Goal: Task Accomplishment & Management: Complete application form

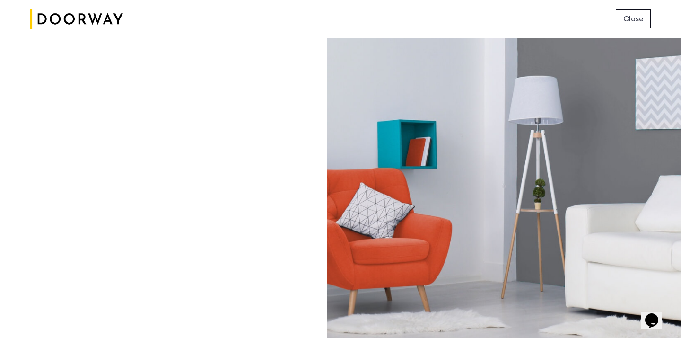
click at [623, 15] on button "Close" at bounding box center [633, 18] width 35 height 19
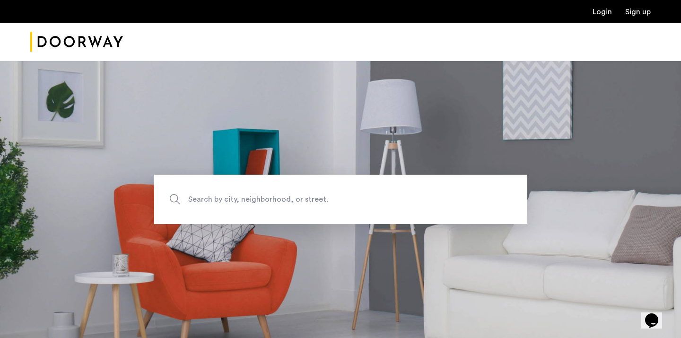
click at [602, 10] on link "Login" at bounding box center [602, 12] width 19 height 8
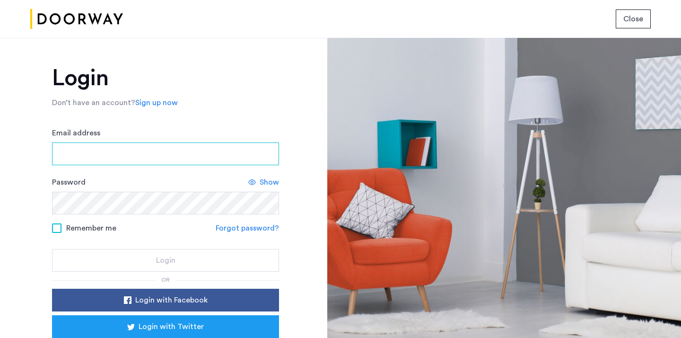
click at [93, 150] on input "Email address" at bounding box center [165, 153] width 227 height 23
type input "**********"
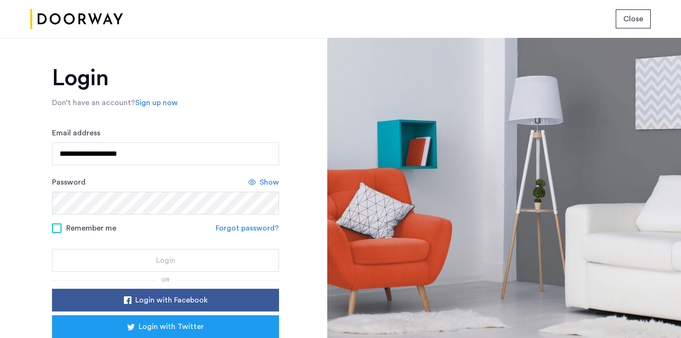
click at [253, 179] on use at bounding box center [252, 182] width 8 height 6
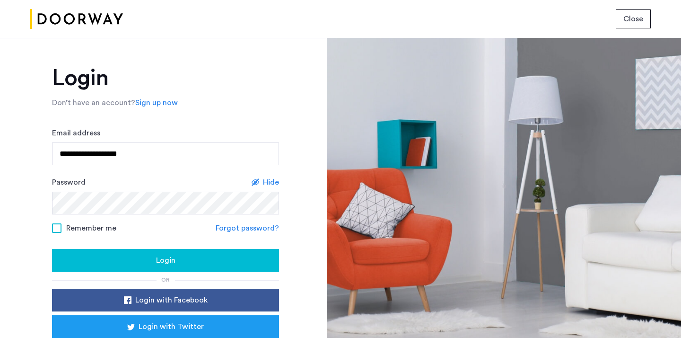
click at [144, 262] on div "Login" at bounding box center [166, 259] width 212 height 11
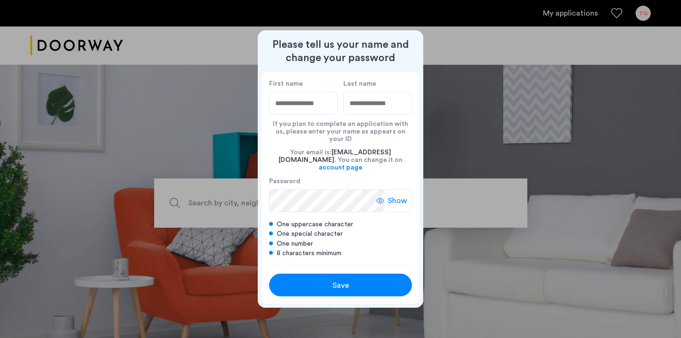
click at [310, 112] on input "First name" at bounding box center [303, 103] width 69 height 23
click at [291, 113] on input "First name" at bounding box center [303, 103] width 69 height 23
click at [413, 176] on div "First name Last name If you plan to complete an application with us, please ent…" at bounding box center [341, 168] width 158 height 193
click at [318, 111] on input "First name" at bounding box center [303, 103] width 69 height 23
type input "****"
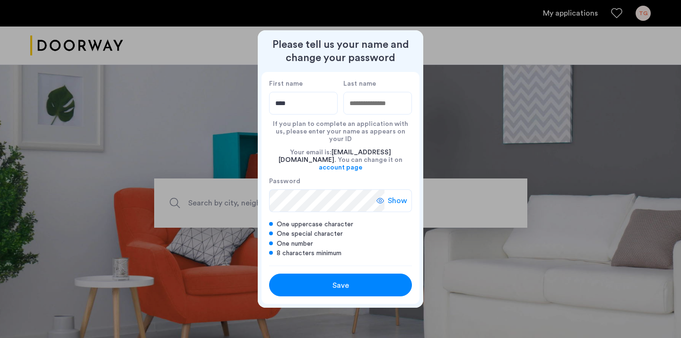
type input "******"
click at [383, 198] on use at bounding box center [381, 201] width 8 height 6
click at [399, 195] on span "Hide" at bounding box center [399, 200] width 16 height 11
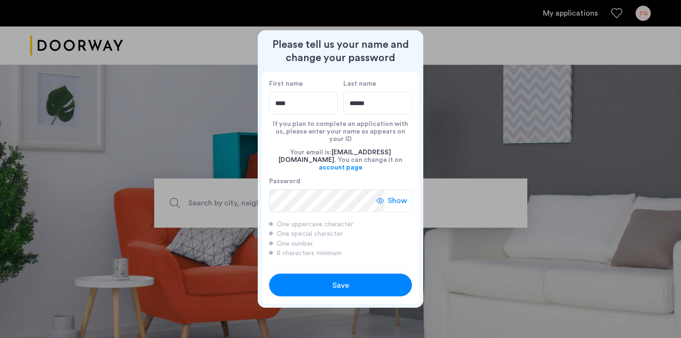
click at [382, 198] on use at bounding box center [381, 201] width 8 height 6
click at [355, 280] on div "Save" at bounding box center [340, 285] width 91 height 11
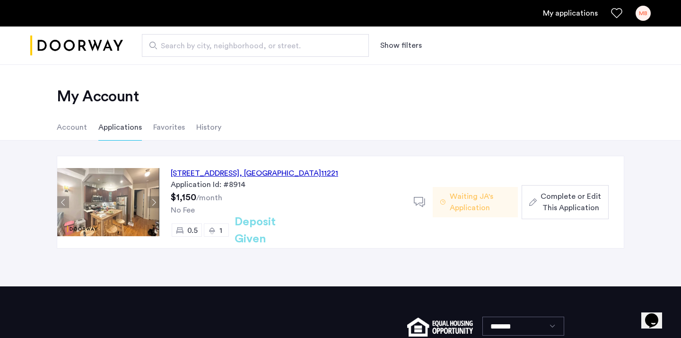
click at [563, 200] on span "Complete or Edit This Application" at bounding box center [571, 202] width 61 height 23
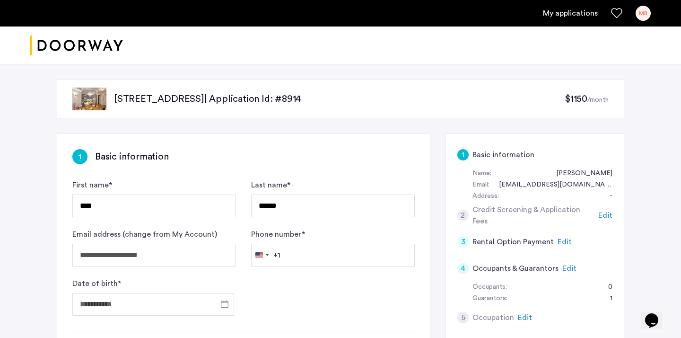
click at [170, 276] on form "**********" at bounding box center [243, 247] width 342 height 136
click at [140, 303] on input "Date of birth *" at bounding box center [153, 304] width 162 height 23
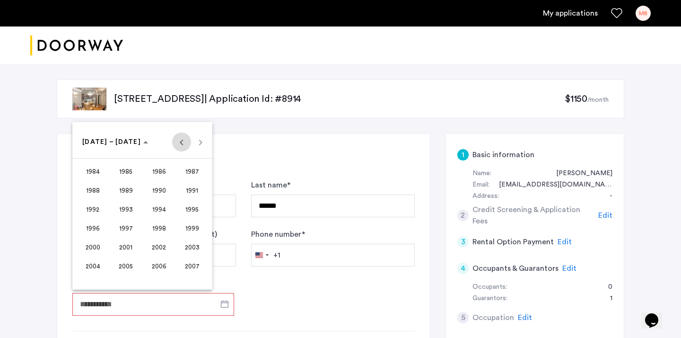
click at [182, 142] on span "Previous 24 years" at bounding box center [181, 141] width 19 height 19
click at [127, 211] on span "1945" at bounding box center [126, 209] width 30 height 17
click at [92, 207] on span "MAY" at bounding box center [93, 209] width 30 height 17
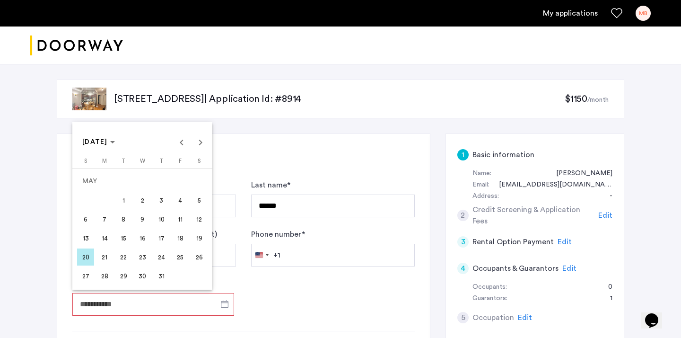
click at [88, 257] on span "20" at bounding box center [85, 256] width 17 height 17
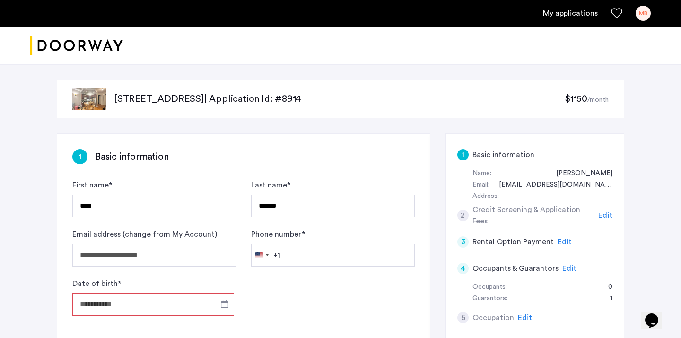
type input "**********"
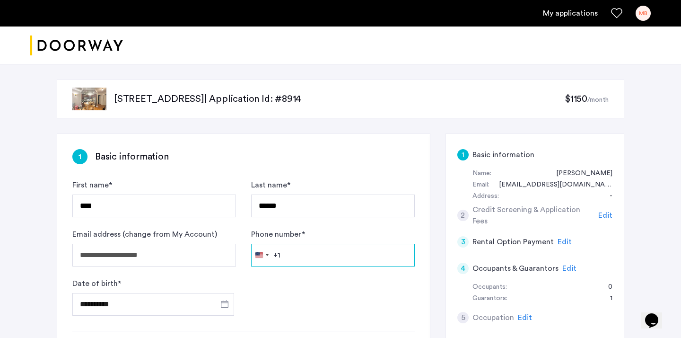
click at [301, 253] on input "Phone number *" at bounding box center [333, 255] width 164 height 23
type input "**********"
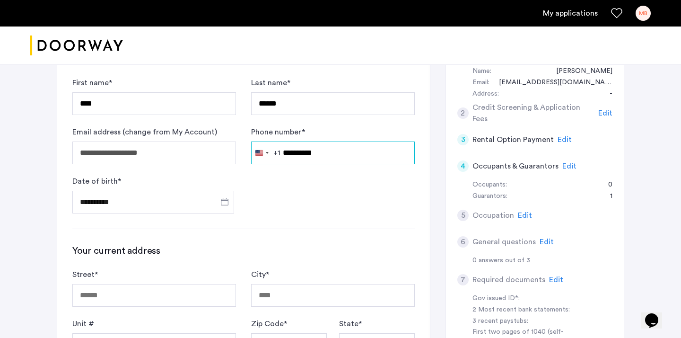
scroll to position [117, 0]
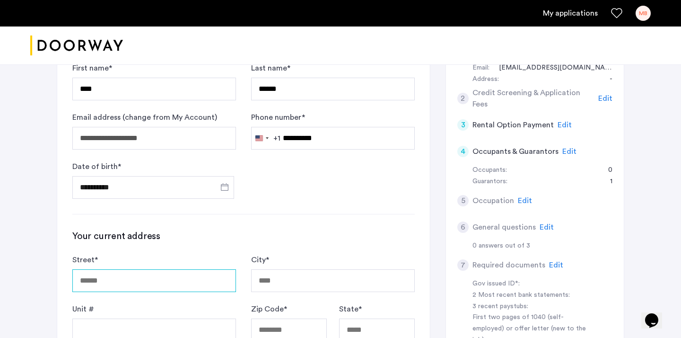
click at [135, 273] on input "Street *" at bounding box center [154, 280] width 164 height 23
type input "**********"
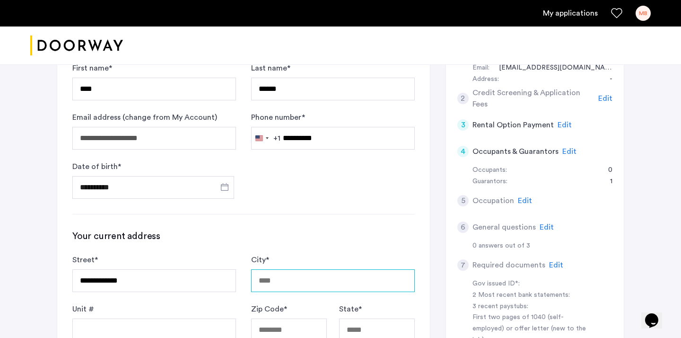
type input "********"
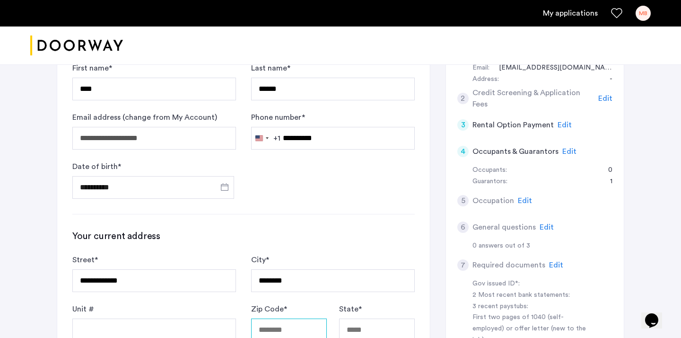
type input "*****"
type input "**"
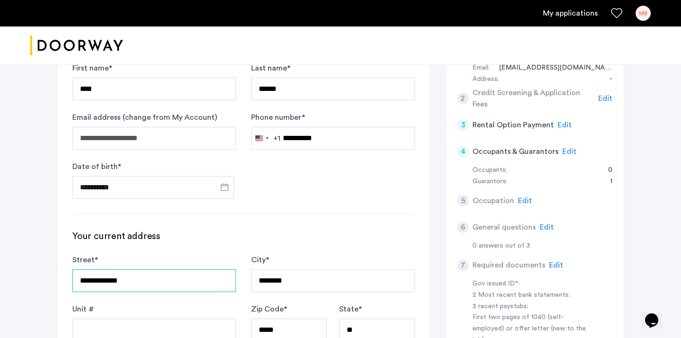
scroll to position [140, 0]
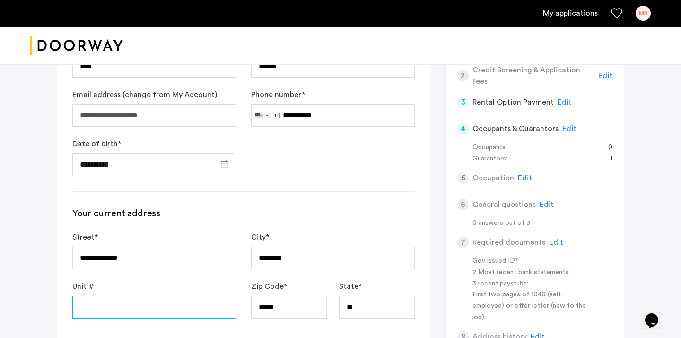
click at [107, 306] on input "Unit #" at bounding box center [154, 307] width 164 height 23
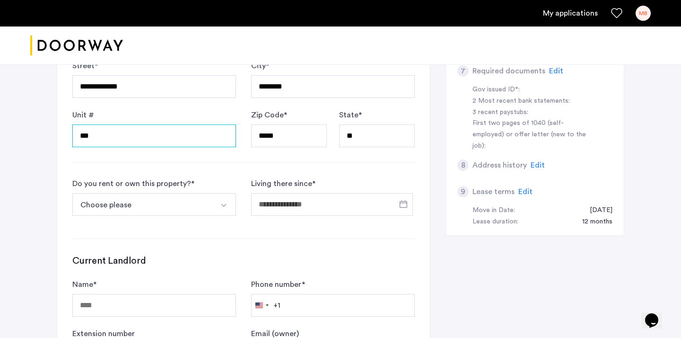
scroll to position [315, 0]
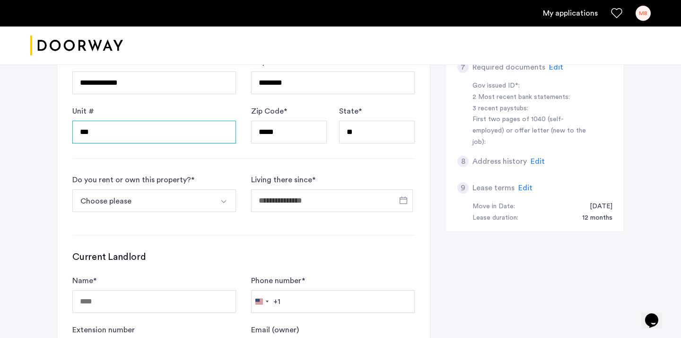
type input "***"
click at [224, 201] on img "Select option" at bounding box center [224, 202] width 8 height 8
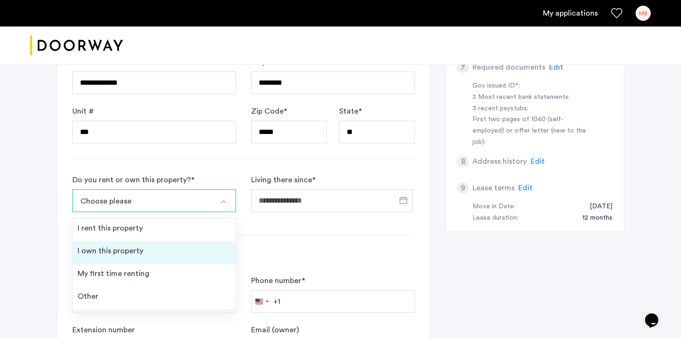
click at [111, 250] on div "I own this property" at bounding box center [111, 250] width 66 height 11
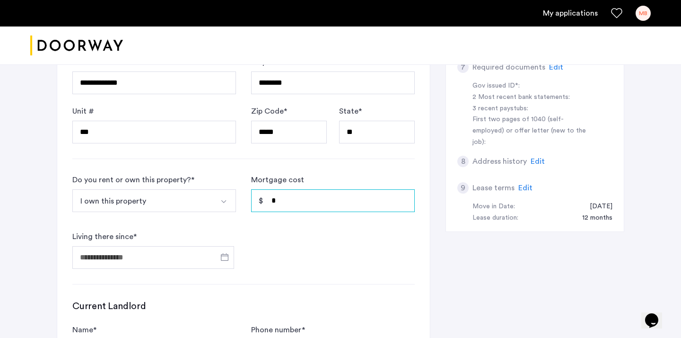
click at [294, 197] on input "*" at bounding box center [333, 200] width 164 height 23
click at [226, 253] on span "Open calendar" at bounding box center [224, 256] width 23 height 23
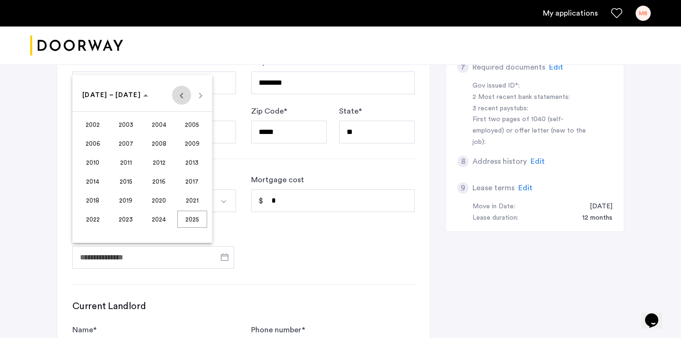
click at [180, 96] on span "Previous 24 years" at bounding box center [181, 95] width 19 height 19
click at [196, 142] on span "1985" at bounding box center [192, 143] width 30 height 17
click at [125, 181] on span "OCT" at bounding box center [126, 181] width 30 height 17
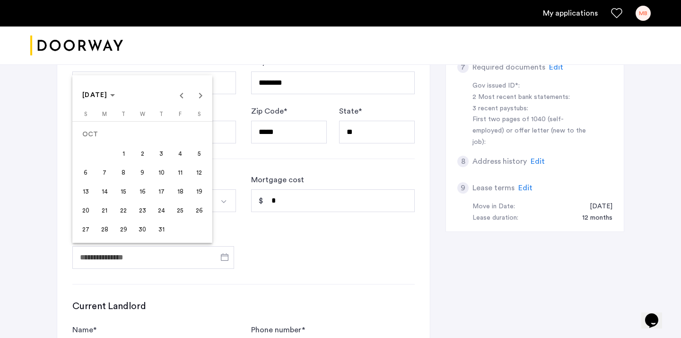
click at [122, 152] on span "1" at bounding box center [123, 153] width 17 height 17
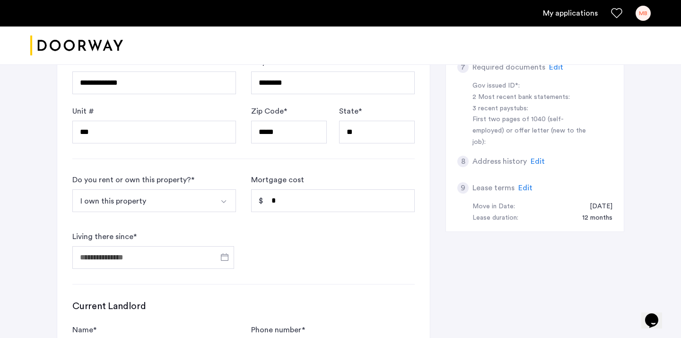
type input "**********"
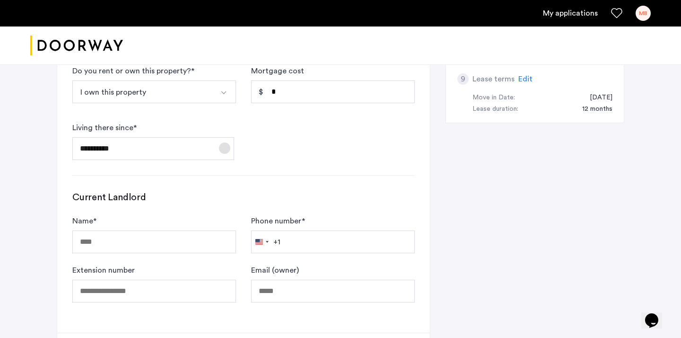
scroll to position [430, 0]
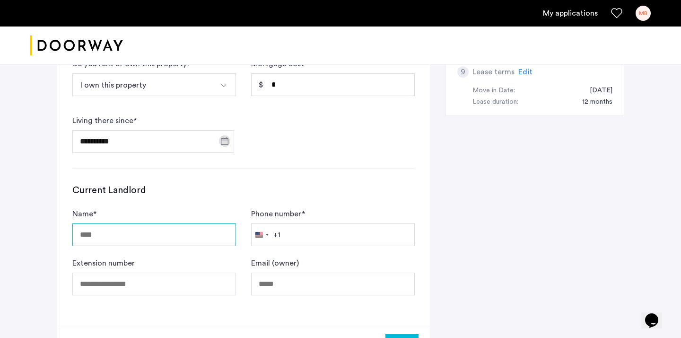
click at [128, 238] on input "Name *" at bounding box center [154, 234] width 164 height 23
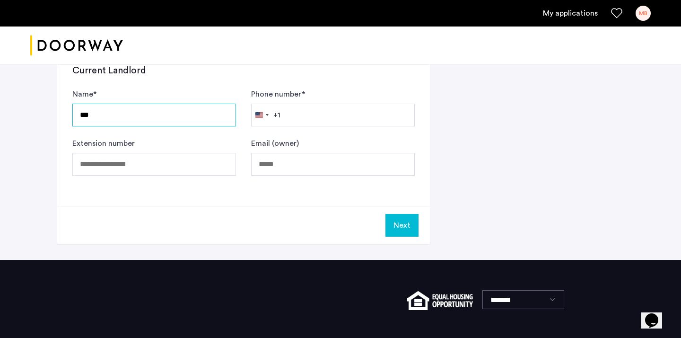
scroll to position [560, 0]
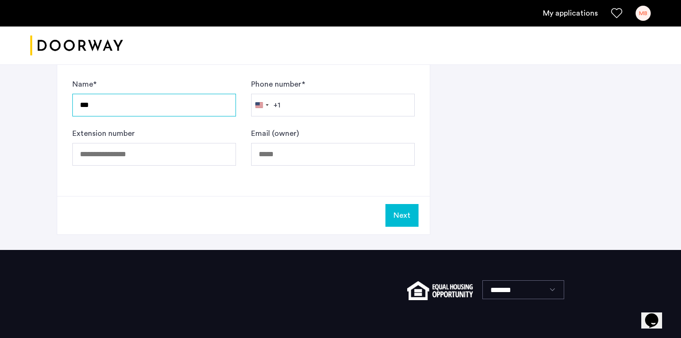
type input "***"
click at [408, 214] on button "Next" at bounding box center [402, 215] width 33 height 23
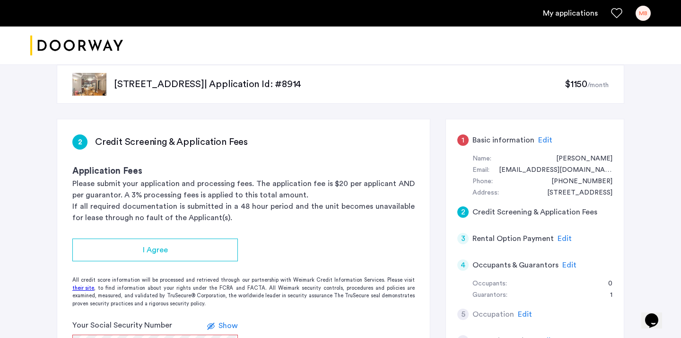
scroll to position [23, 0]
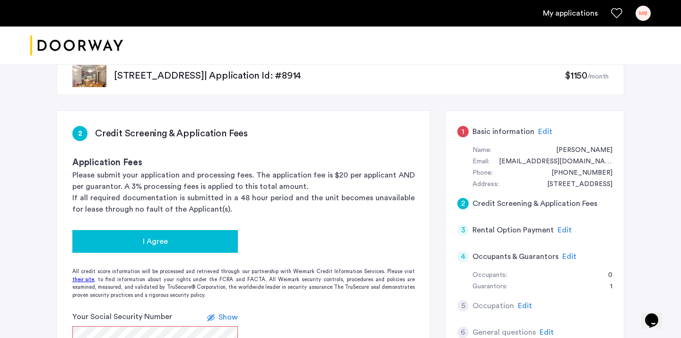
click at [171, 238] on div "I Agree" at bounding box center [155, 241] width 150 height 11
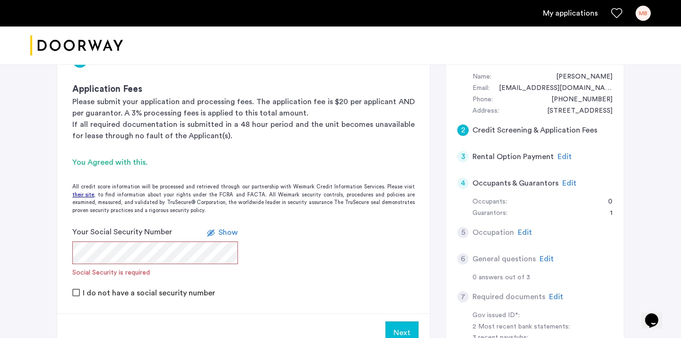
scroll to position [103, 0]
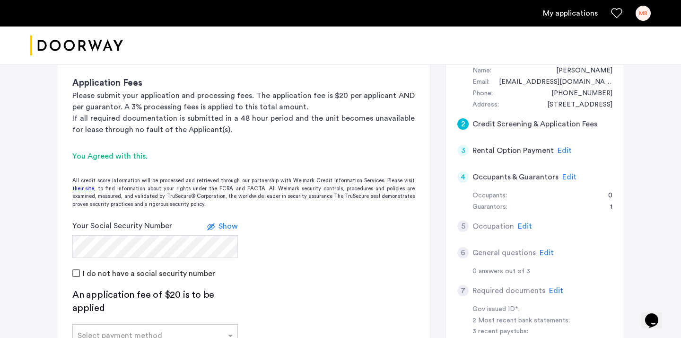
click at [210, 228] on label at bounding box center [212, 225] width 11 height 11
click at [226, 227] on span "Hide" at bounding box center [230, 226] width 16 height 8
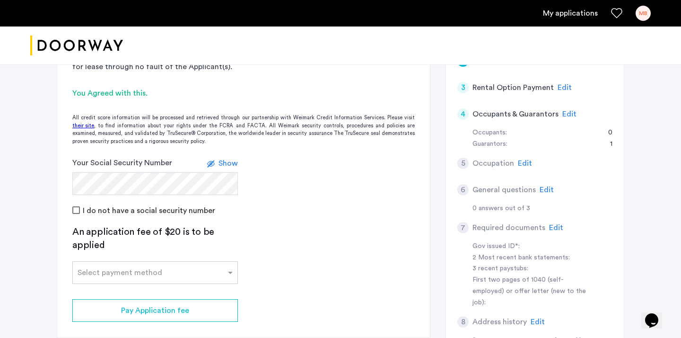
scroll to position [179, 0]
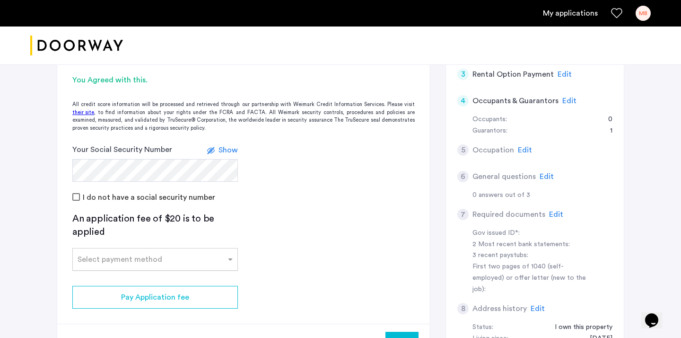
click at [181, 255] on input "text" at bounding box center [146, 257] width 136 height 7
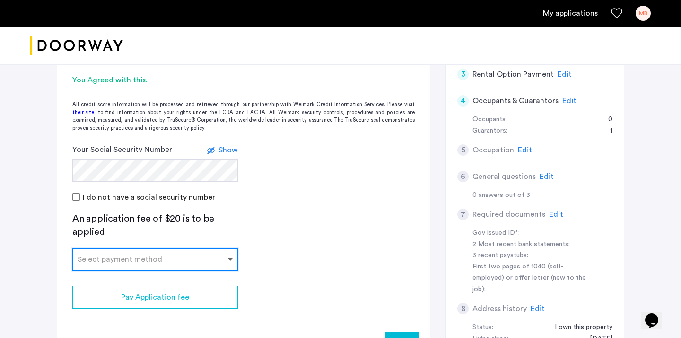
click at [235, 260] on span at bounding box center [232, 259] width 12 height 11
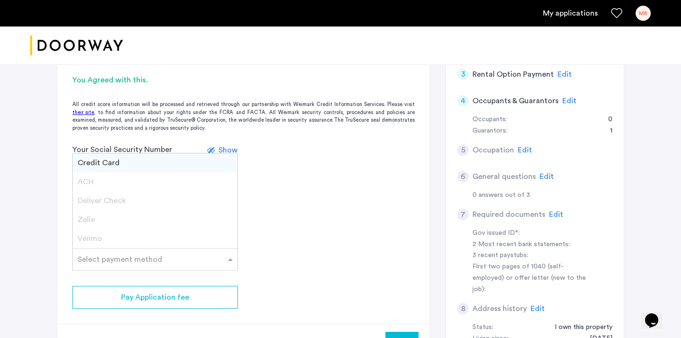
click at [229, 257] on span at bounding box center [232, 259] width 12 height 11
click at [137, 163] on div "Credit Card" at bounding box center [155, 162] width 165 height 19
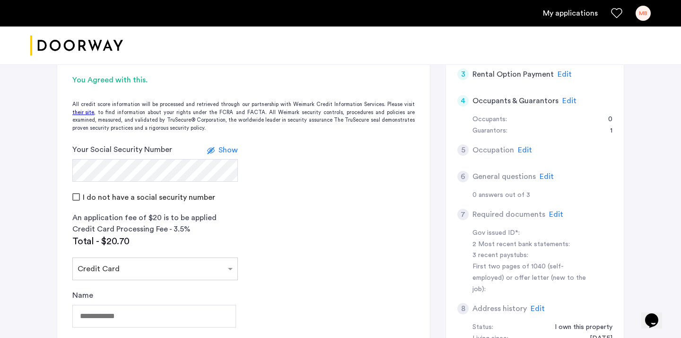
click at [216, 224] on div "Credit Card Processing Fee - 3.5%" at bounding box center [155, 228] width 166 height 11
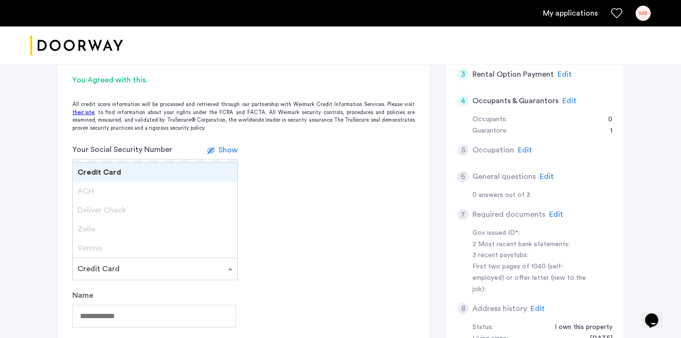
click at [232, 267] on span at bounding box center [232, 268] width 12 height 11
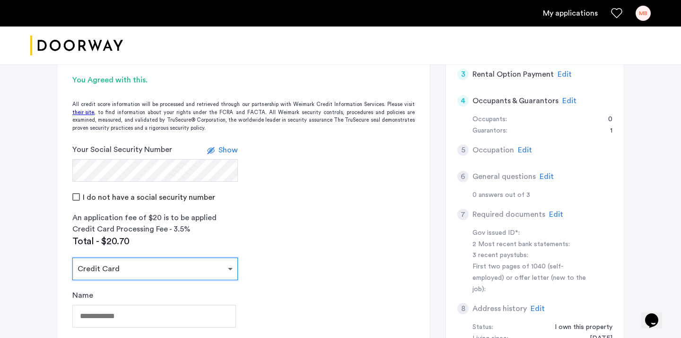
click at [232, 267] on span at bounding box center [232, 268] width 12 height 11
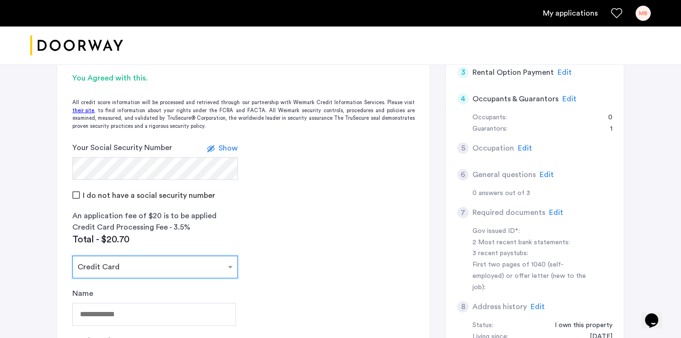
scroll to position [198, 0]
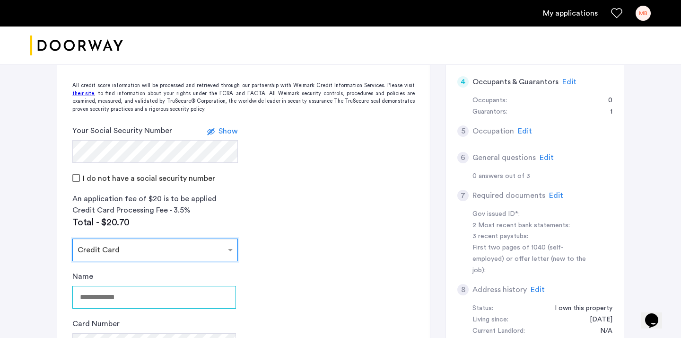
click at [140, 300] on input "Name" at bounding box center [154, 297] width 164 height 23
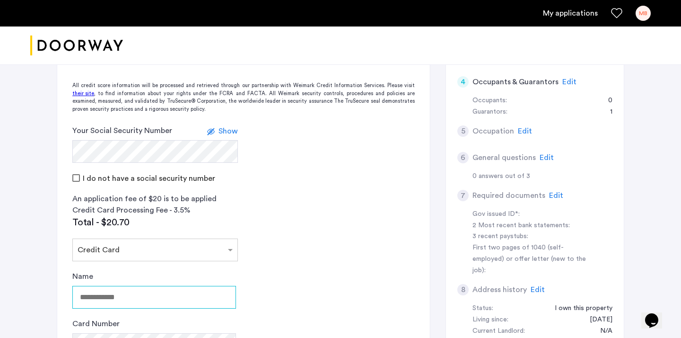
type input "**********"
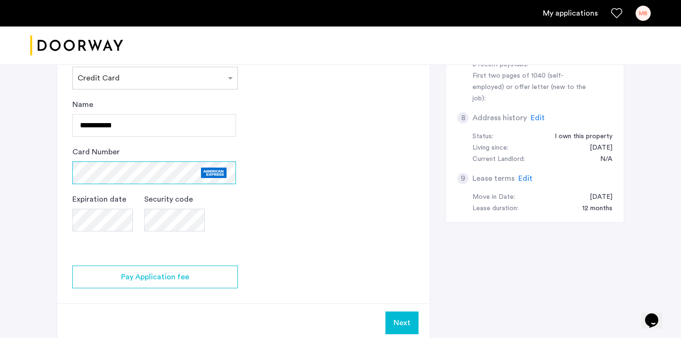
scroll to position [370, 0]
click at [243, 213] on app-credit-screening "2 Credit Screening & Application Fees Application Fees Please submit your appli…" at bounding box center [243, 52] width 373 height 577
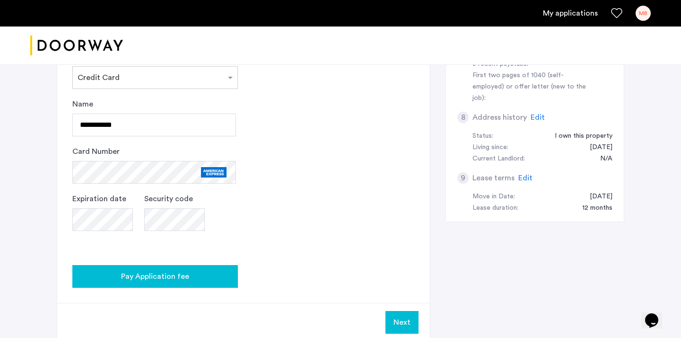
click at [208, 280] on div "Pay Application fee" at bounding box center [155, 276] width 150 height 11
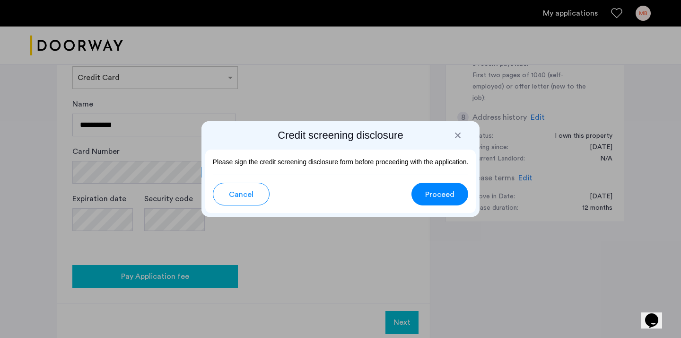
scroll to position [0, 0]
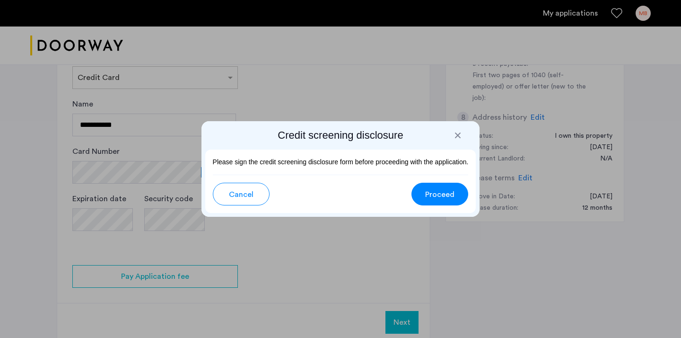
click at [440, 192] on span "Proceed" at bounding box center [439, 194] width 29 height 11
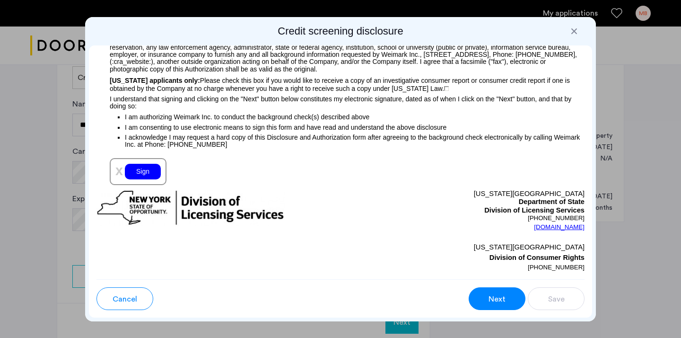
scroll to position [1071, 0]
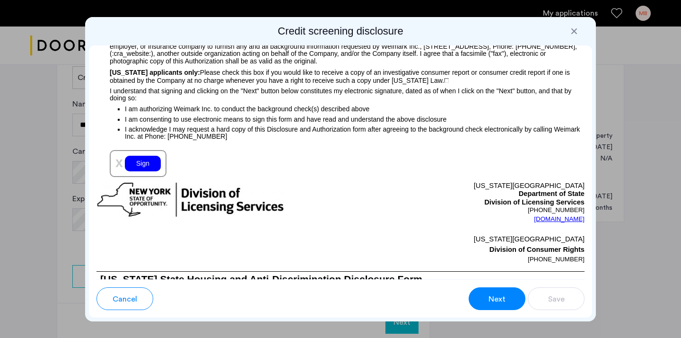
click at [144, 163] on div "Sign" at bounding box center [143, 164] width 36 height 16
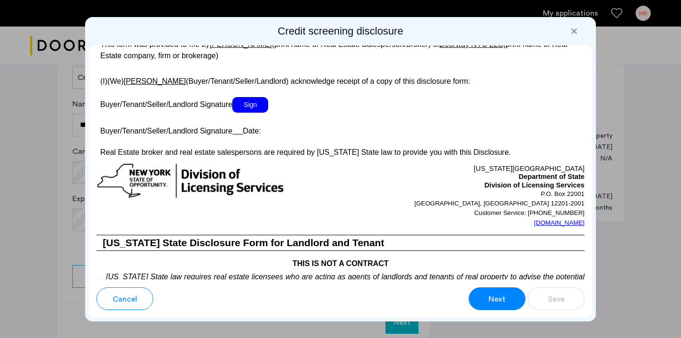
scroll to position [1817, 0]
click at [493, 299] on span "Next" at bounding box center [497, 298] width 17 height 11
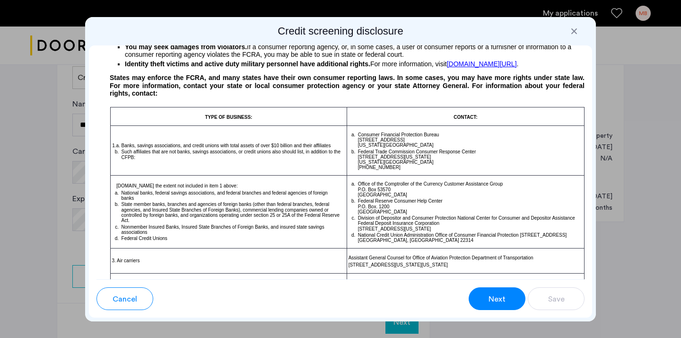
scroll to position [0, 0]
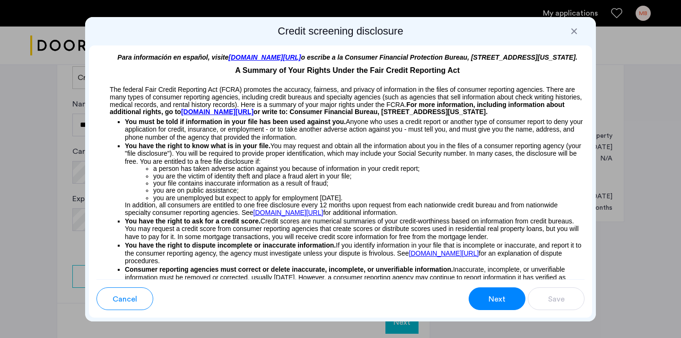
click at [135, 297] on span "Cancel" at bounding box center [125, 298] width 25 height 11
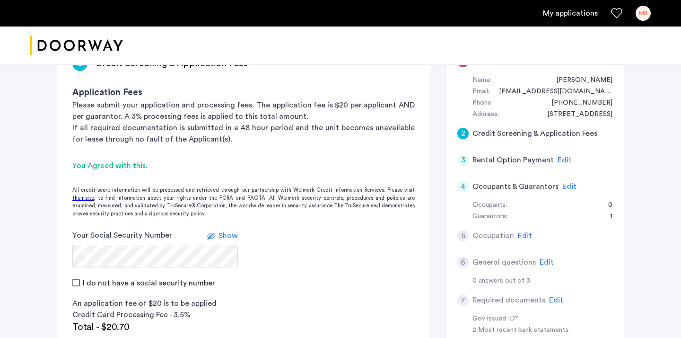
scroll to position [101, 0]
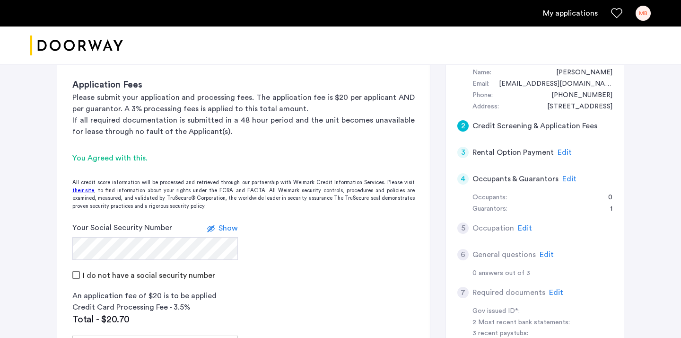
click at [565, 176] on span "Edit" at bounding box center [569, 179] width 14 height 8
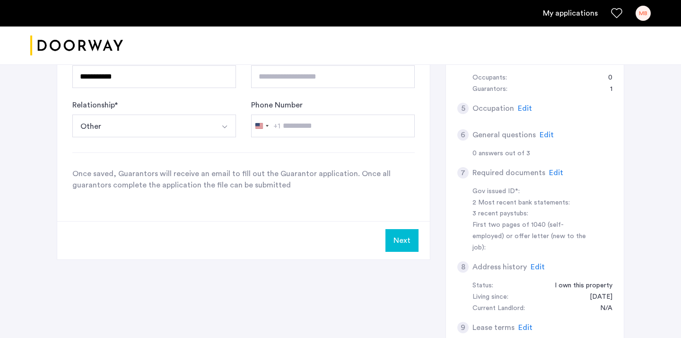
scroll to position [222, 0]
click at [406, 239] on button "Next" at bounding box center [402, 239] width 33 height 23
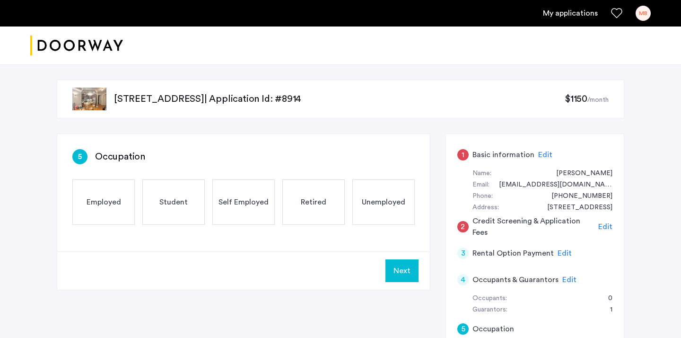
click at [324, 202] on span "Retired" at bounding box center [314, 201] width 26 height 11
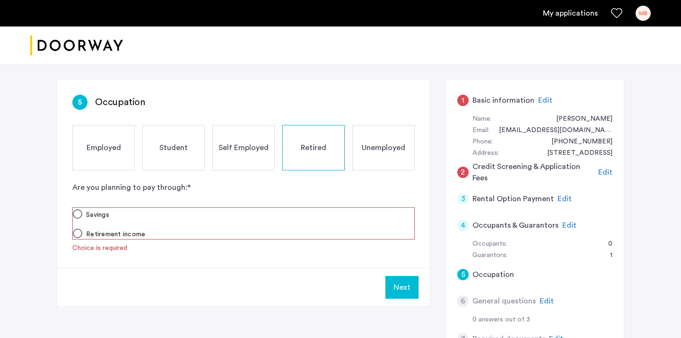
scroll to position [55, 0]
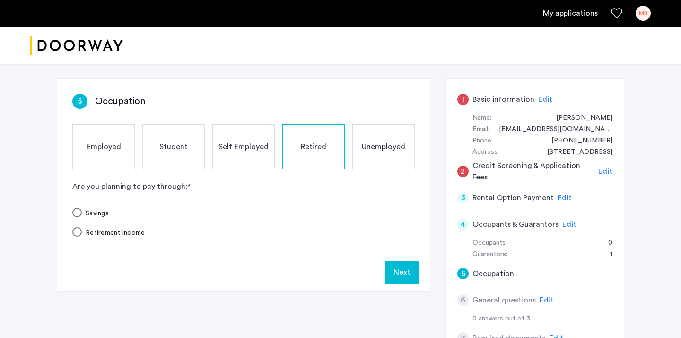
click at [404, 270] on button "Next" at bounding box center [402, 272] width 33 height 23
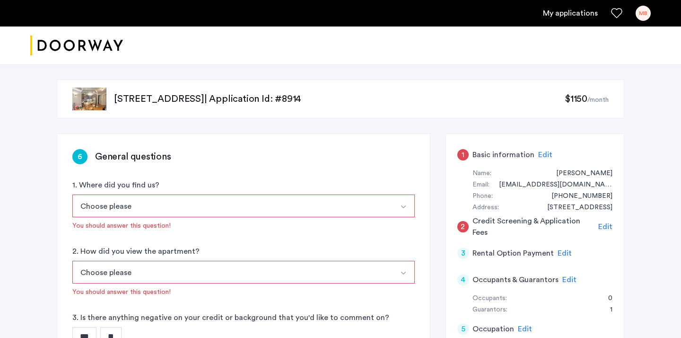
click at [157, 203] on button "Choose please" at bounding box center [232, 205] width 320 height 23
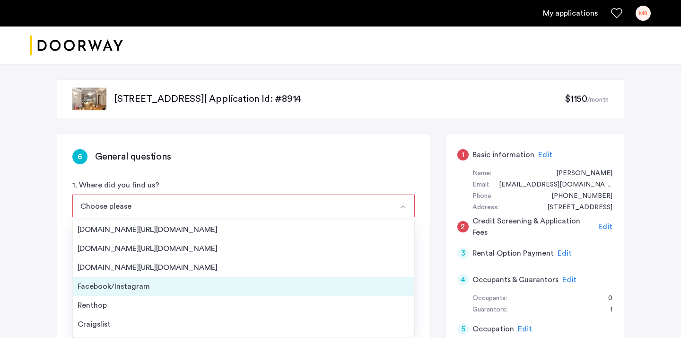
click at [125, 285] on div "Facebook/Instagram" at bounding box center [244, 285] width 332 height 11
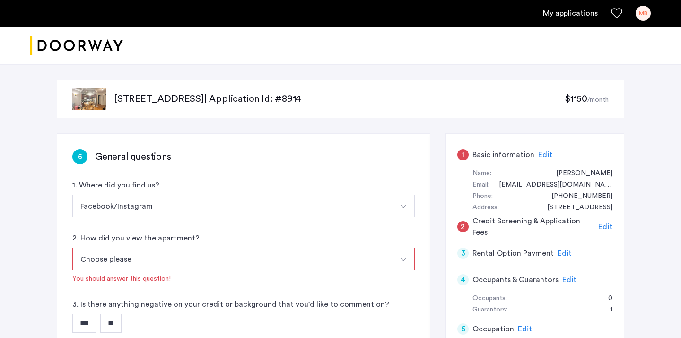
click at [403, 259] on img "Select option" at bounding box center [404, 260] width 8 height 8
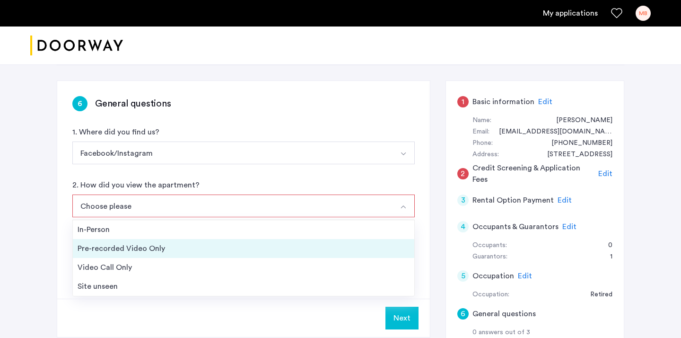
scroll to position [53, 0]
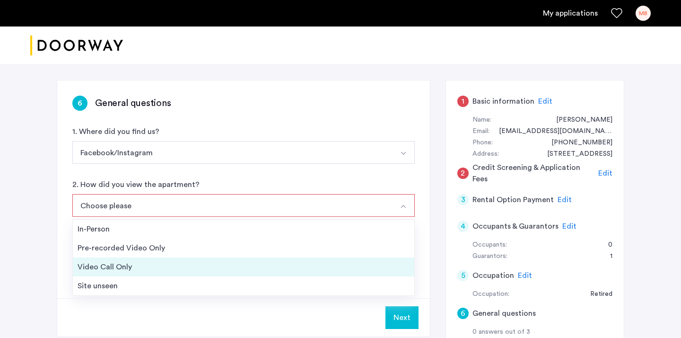
click at [140, 267] on div "Video Call Only" at bounding box center [244, 266] width 332 height 11
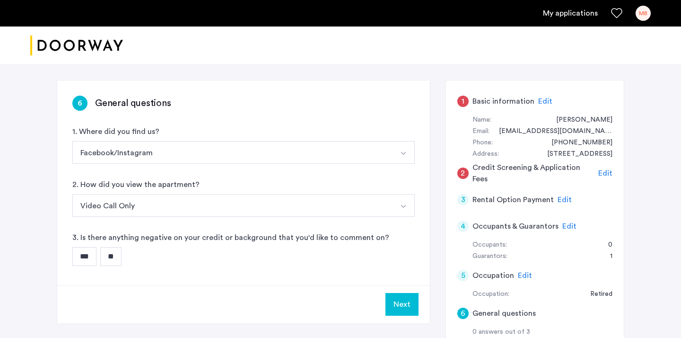
click at [119, 255] on input "**" at bounding box center [110, 256] width 21 height 19
click at [402, 302] on button "Next" at bounding box center [402, 304] width 33 height 23
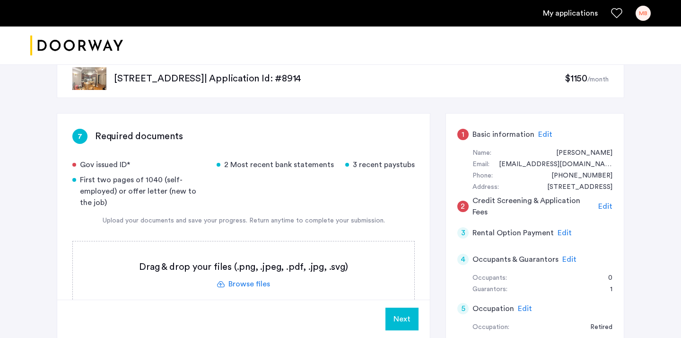
scroll to position [23, 0]
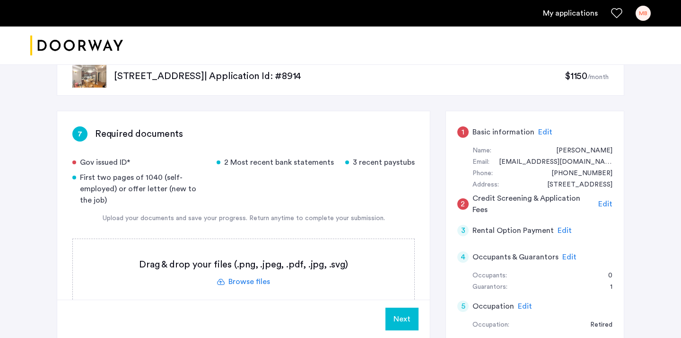
click at [128, 162] on div "Gov issued ID*" at bounding box center [138, 162] width 133 height 11
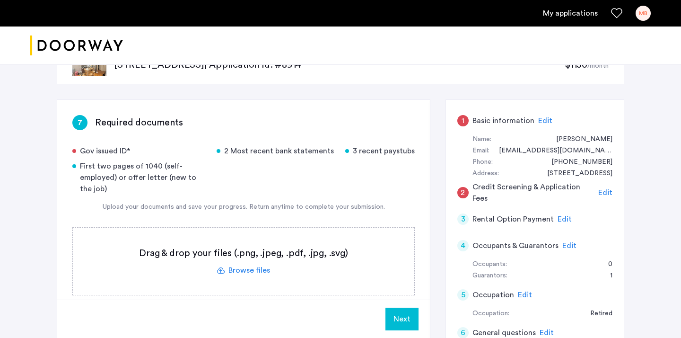
scroll to position [0, 0]
